Goal: Transaction & Acquisition: Book appointment/travel/reservation

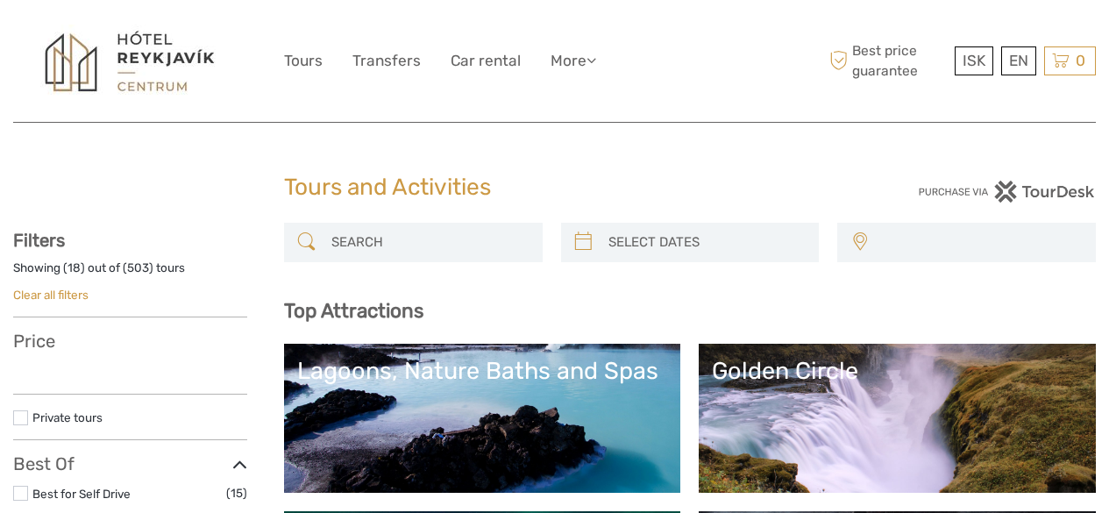
select select
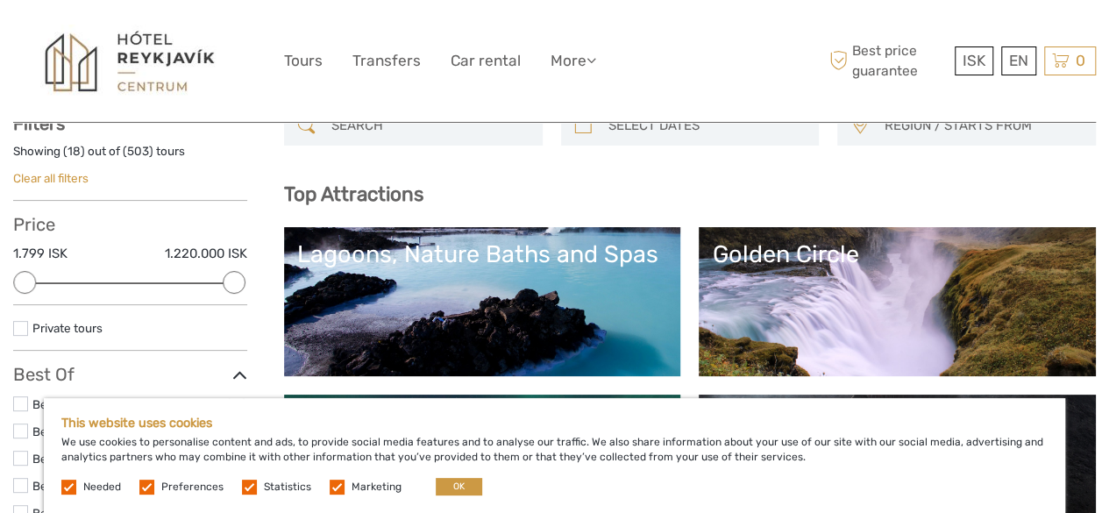
scroll to position [263, 0]
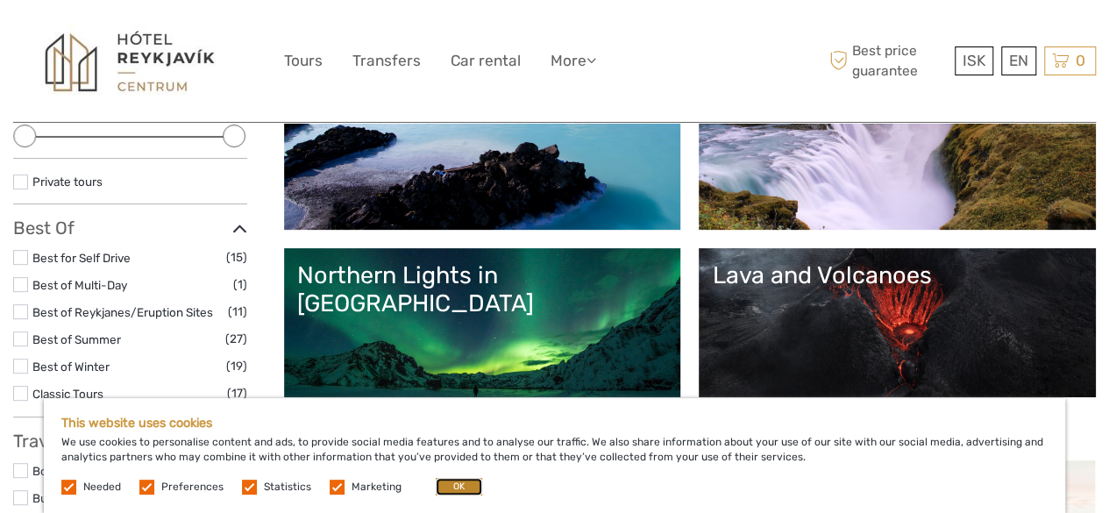
click at [468, 488] on button "OK" at bounding box center [459, 487] width 46 height 18
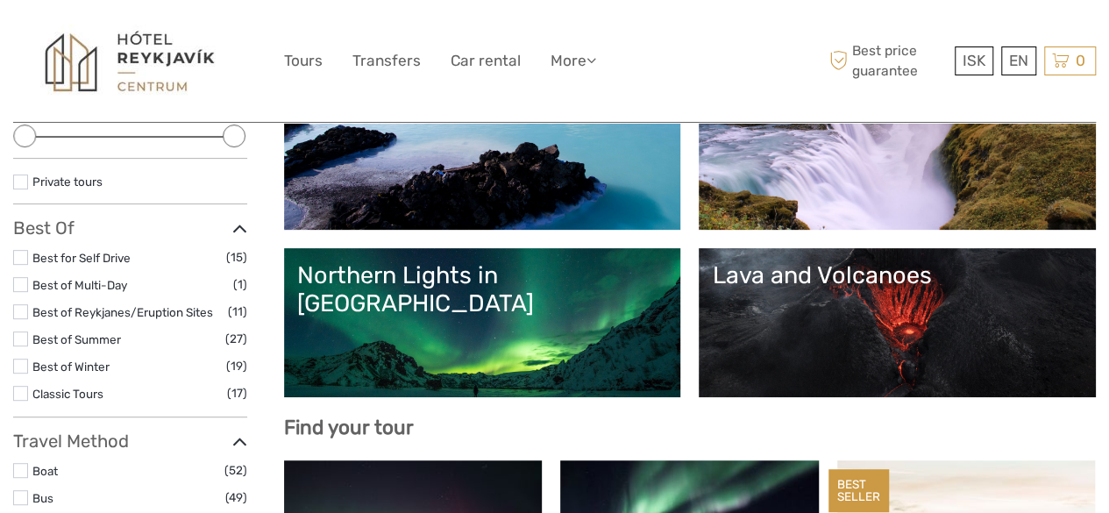
click at [712, 217] on link "Golden Circle" at bounding box center [897, 155] width 371 height 123
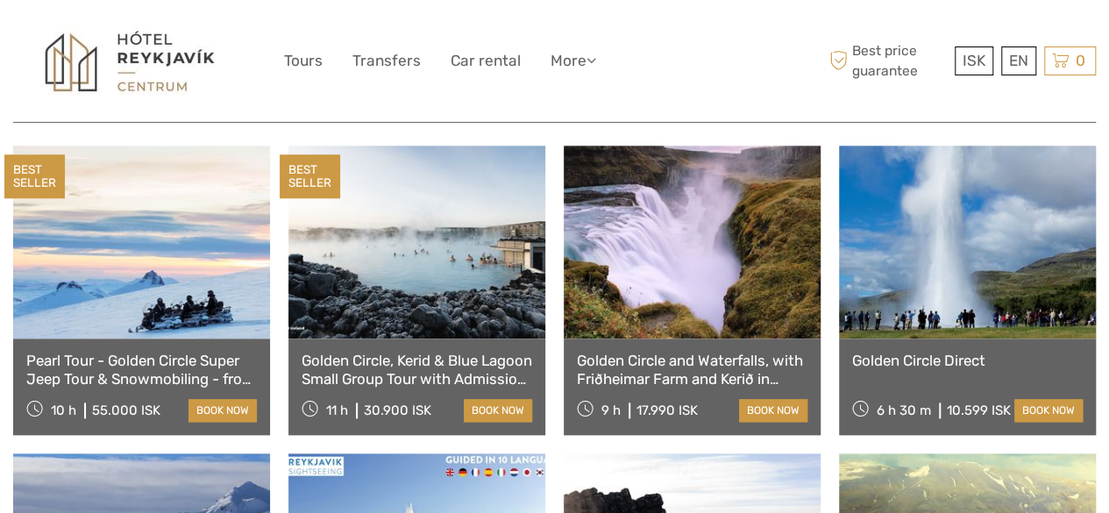
scroll to position [877, 0]
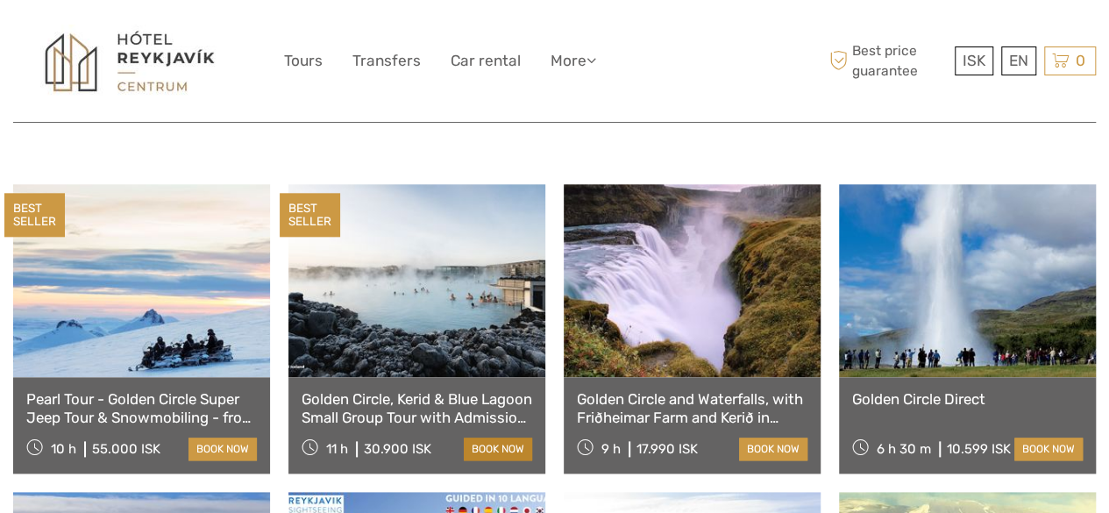
click at [491, 437] on link "book now" at bounding box center [498, 448] width 68 height 23
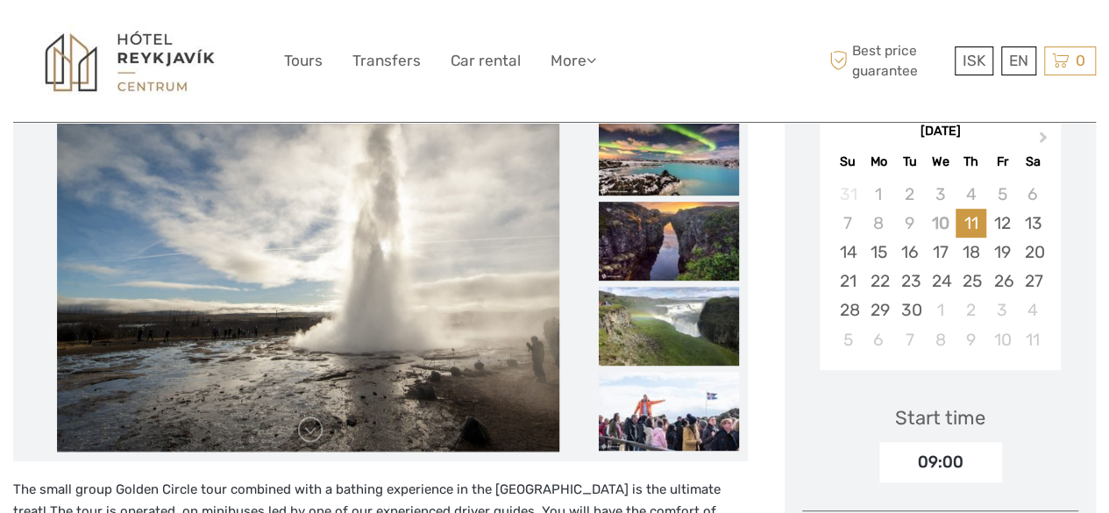
scroll to position [175, 0]
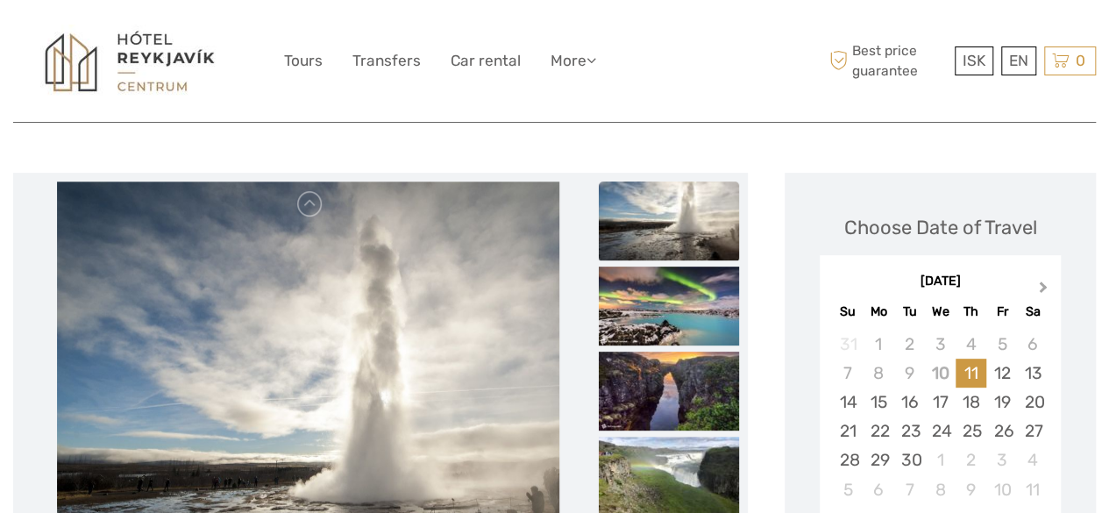
click at [1043, 287] on span "Next Month" at bounding box center [1043, 290] width 0 height 25
click at [1045, 280] on button "Next Month" at bounding box center [1045, 291] width 28 height 28
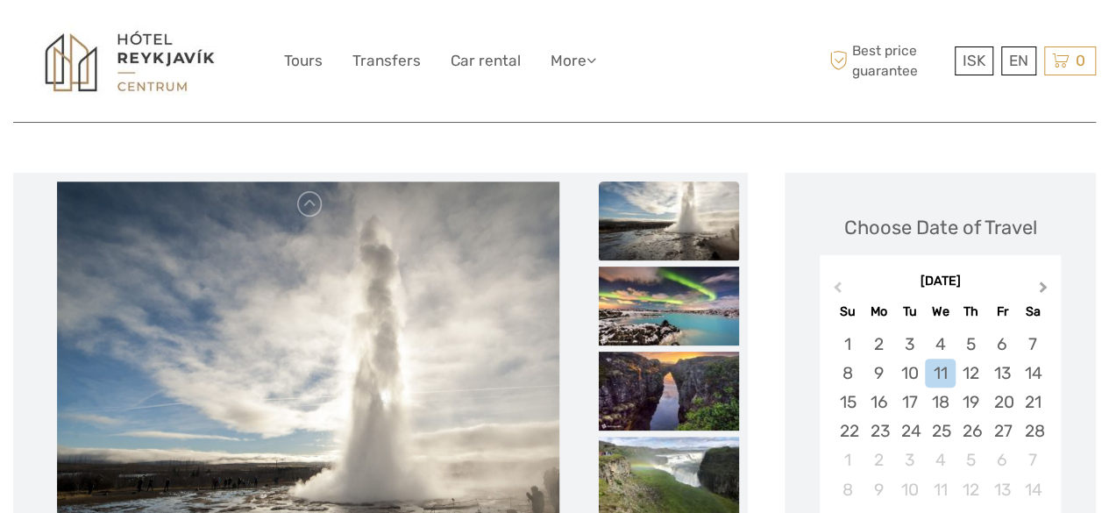
click at [1045, 280] on button "Next Month" at bounding box center [1045, 291] width 28 height 28
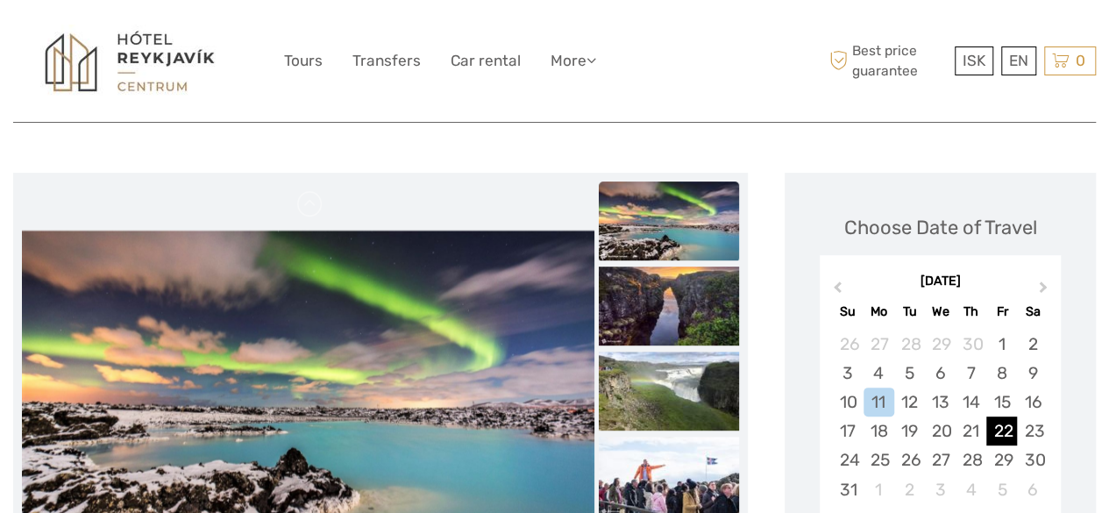
click at [1007, 425] on div "22" at bounding box center [1001, 430] width 31 height 29
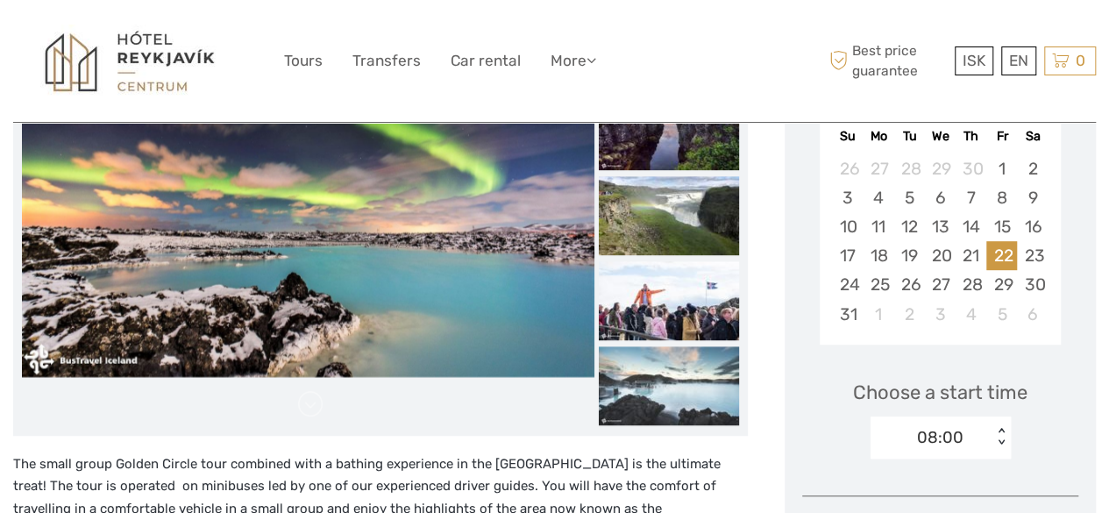
scroll to position [526, 0]
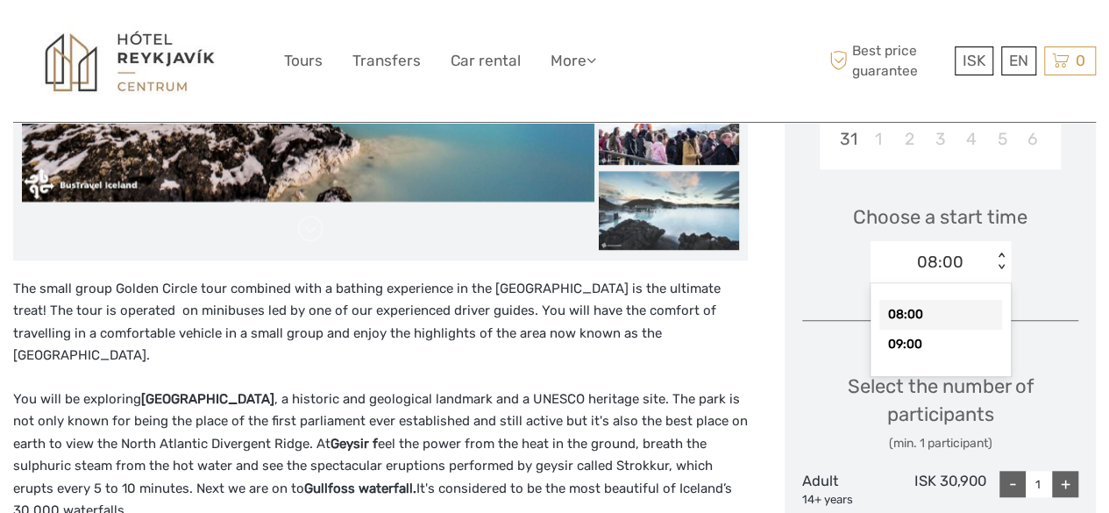
click at [998, 254] on div "< >" at bounding box center [1000, 261] width 15 height 18
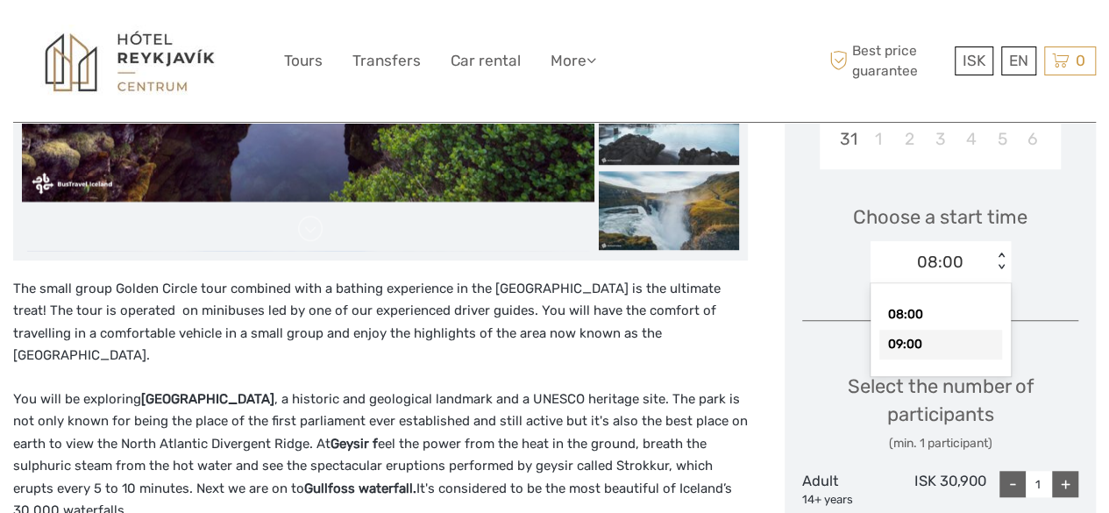
click at [934, 343] on div "09:00" at bounding box center [940, 345] width 123 height 30
drag, startPoint x: 1013, startPoint y: 278, endPoint x: 1015, endPoint y: 415, distance: 137.6
click at [1015, 278] on div "Choose a start time 09:00 < >" at bounding box center [940, 236] width 276 height 112
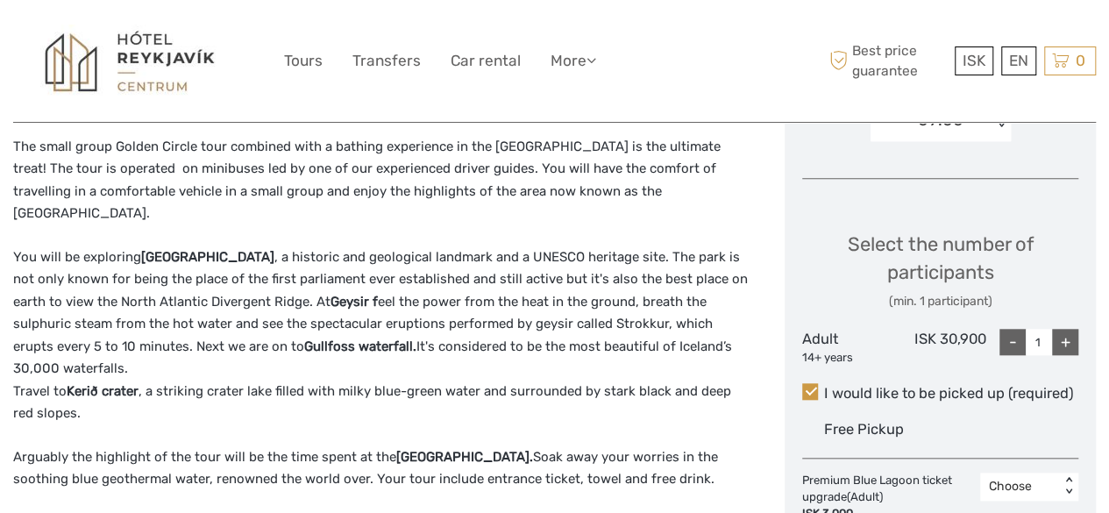
scroll to position [701, 0]
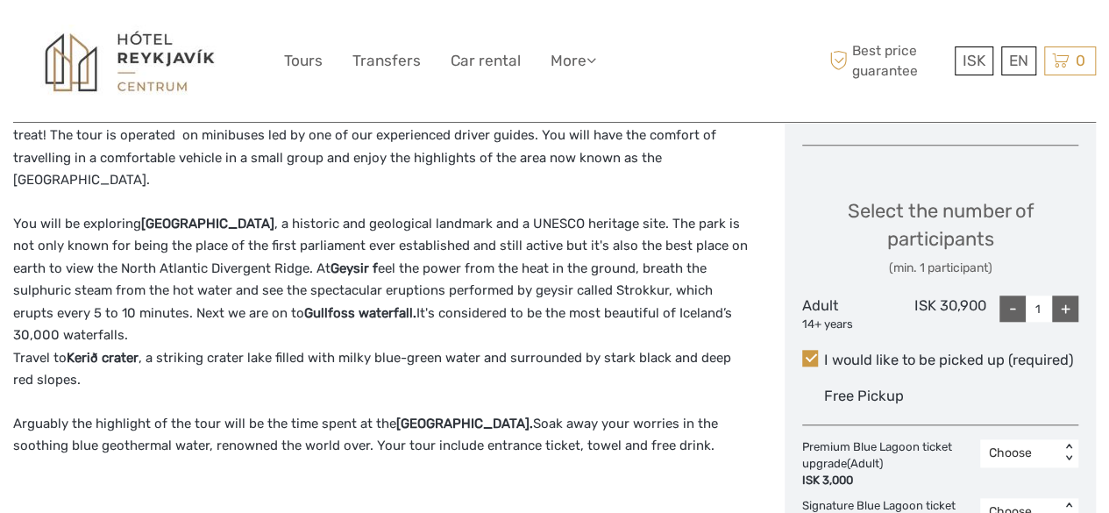
click at [1061, 319] on div "+" at bounding box center [1065, 308] width 26 height 26
click at [1061, 313] on div "+" at bounding box center [1065, 308] width 26 height 26
click at [1013, 316] on div "-" at bounding box center [1012, 308] width 26 height 26
type input "2"
click at [1018, 251] on div "Select the number of participants (min. 1 participant)" at bounding box center [940, 237] width 276 height 80
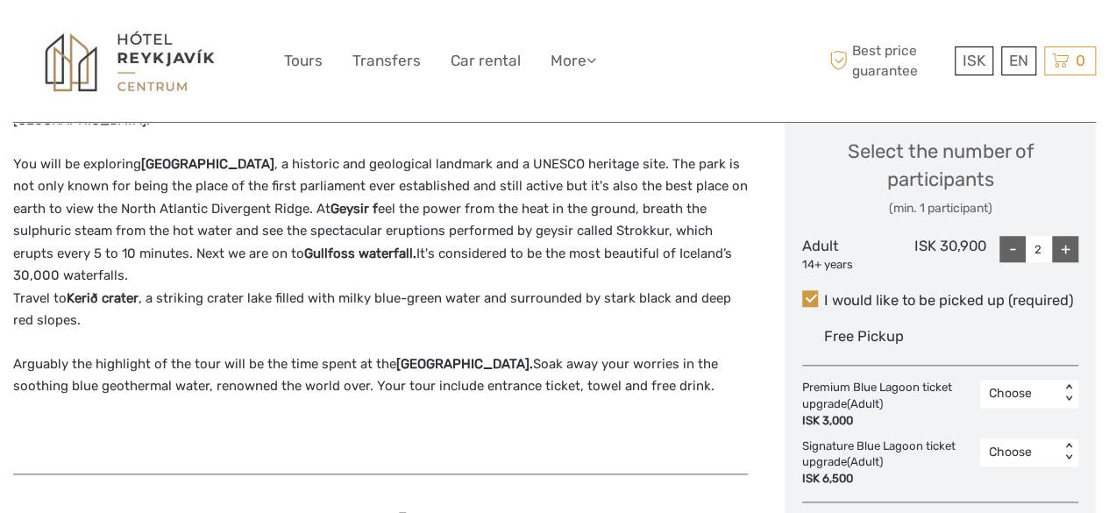
scroll to position [789, 0]
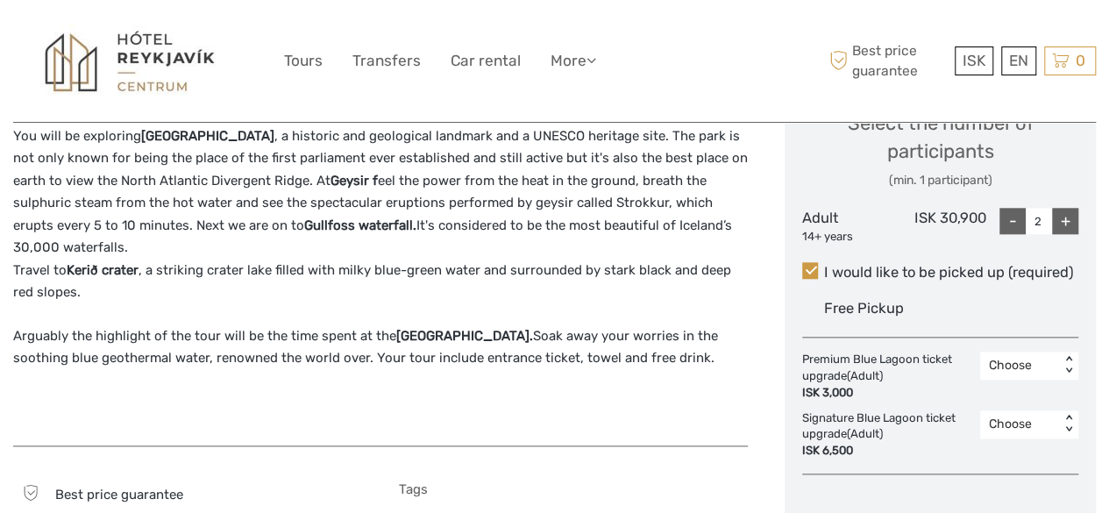
click at [439, 370] on div "The small group Golden Circle tour combined with a bathing experience in the Bl…" at bounding box center [380, 222] width 735 height 414
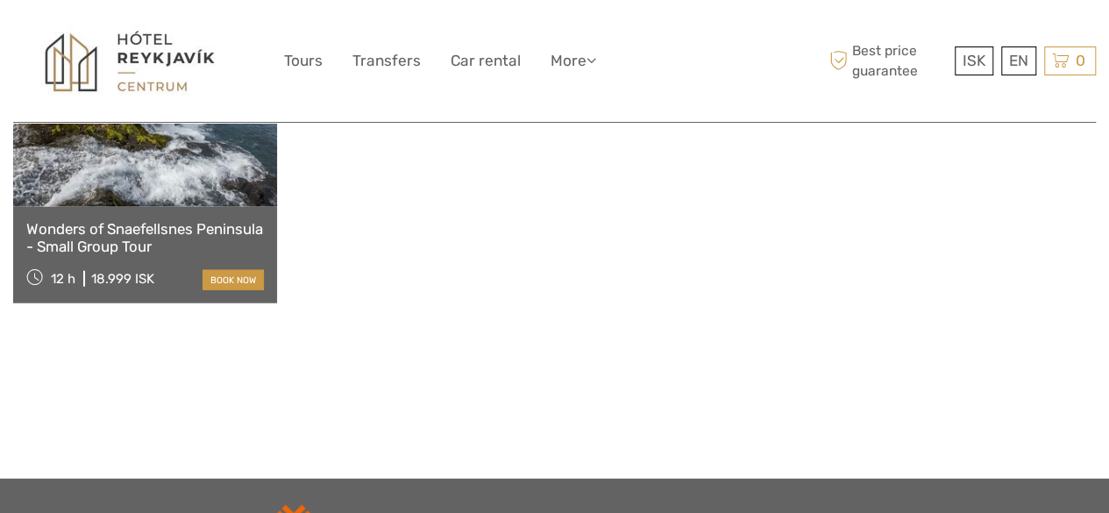
scroll to position [1928, 0]
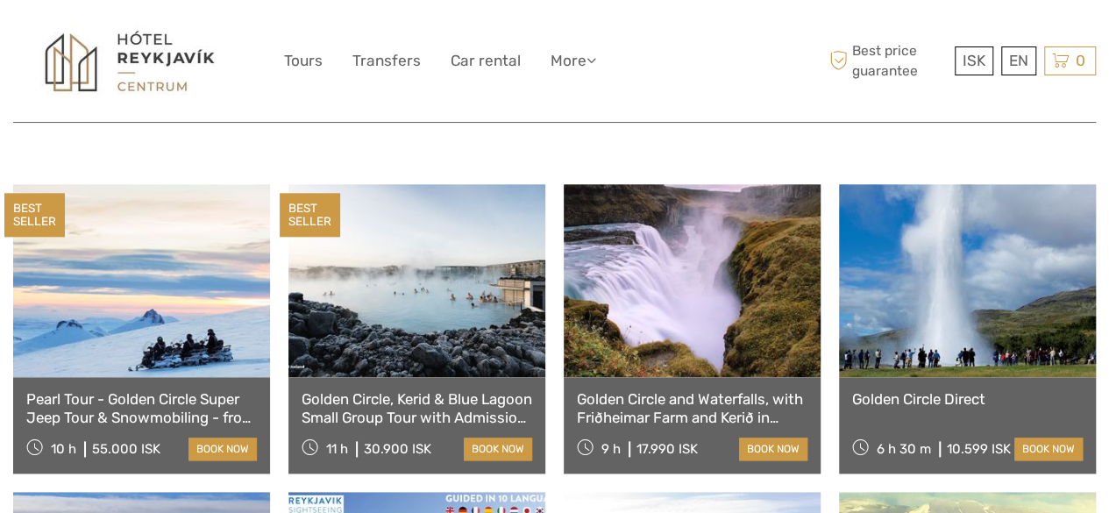
click at [654, 255] on link at bounding box center [692, 280] width 257 height 193
